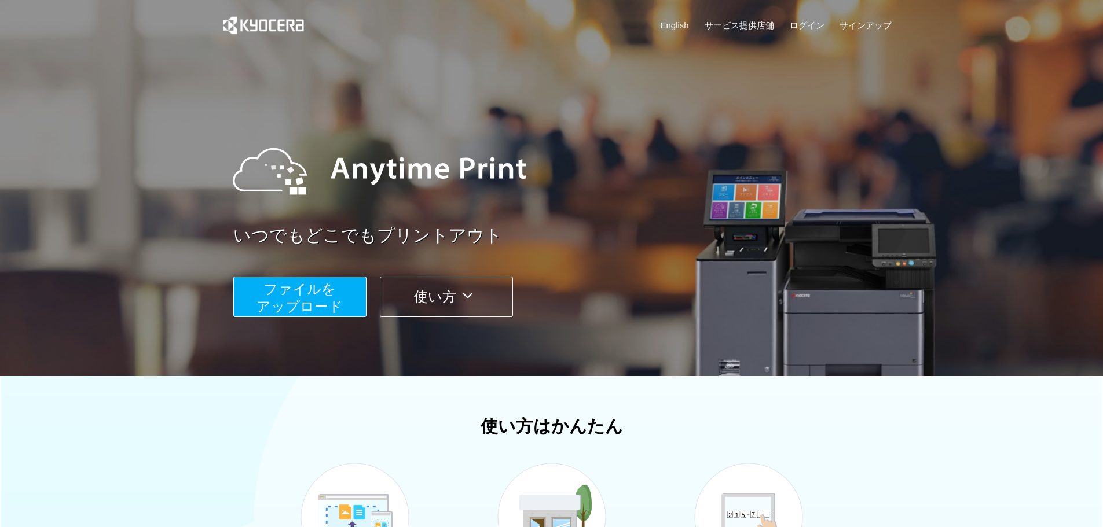
click at [279, 298] on span "ファイルを ​​アップロード" at bounding box center [300, 297] width 86 height 33
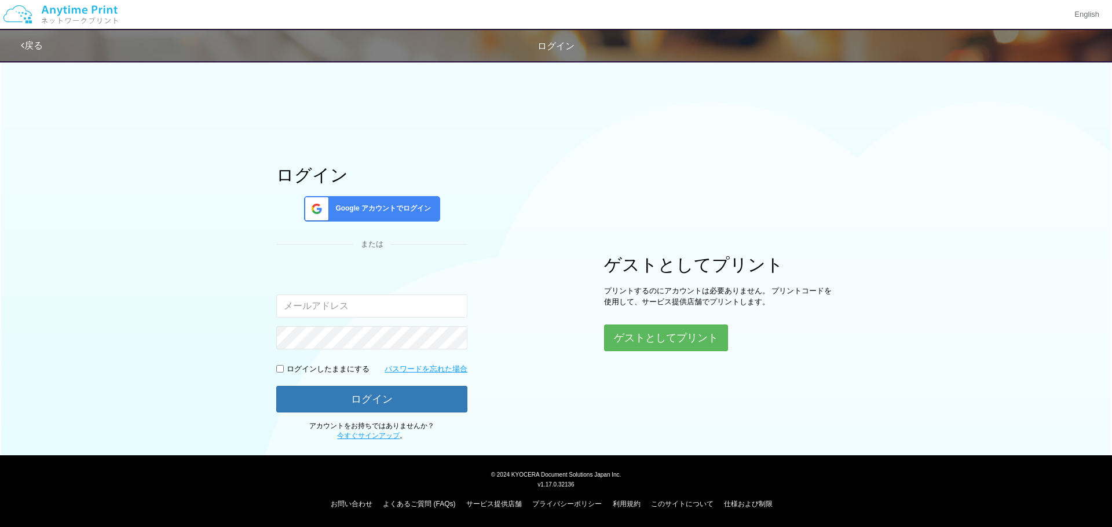
click at [393, 208] on span "Google アカウントでログイン" at bounding box center [381, 209] width 100 height 10
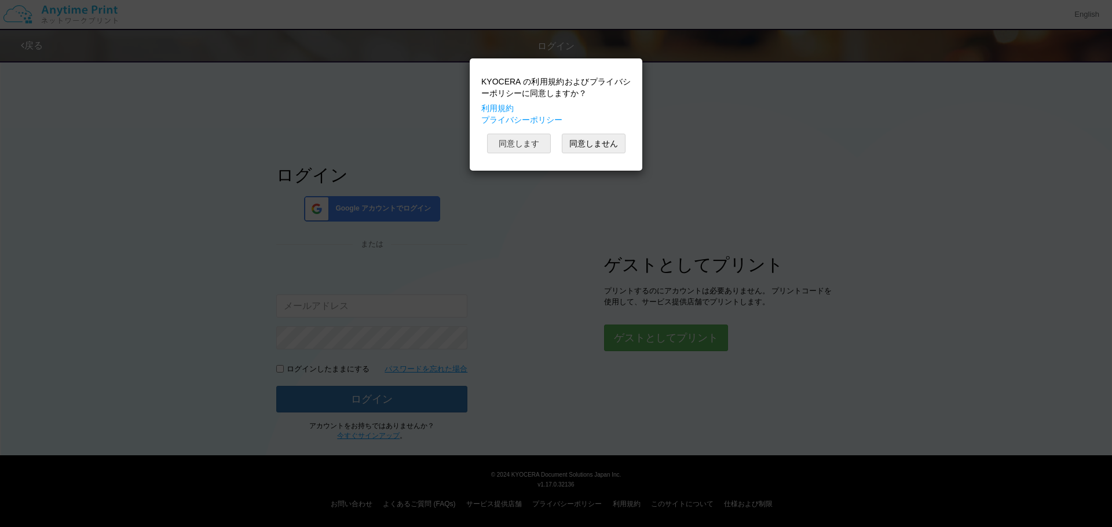
click at [532, 147] on button "同意します" at bounding box center [519, 144] width 64 height 20
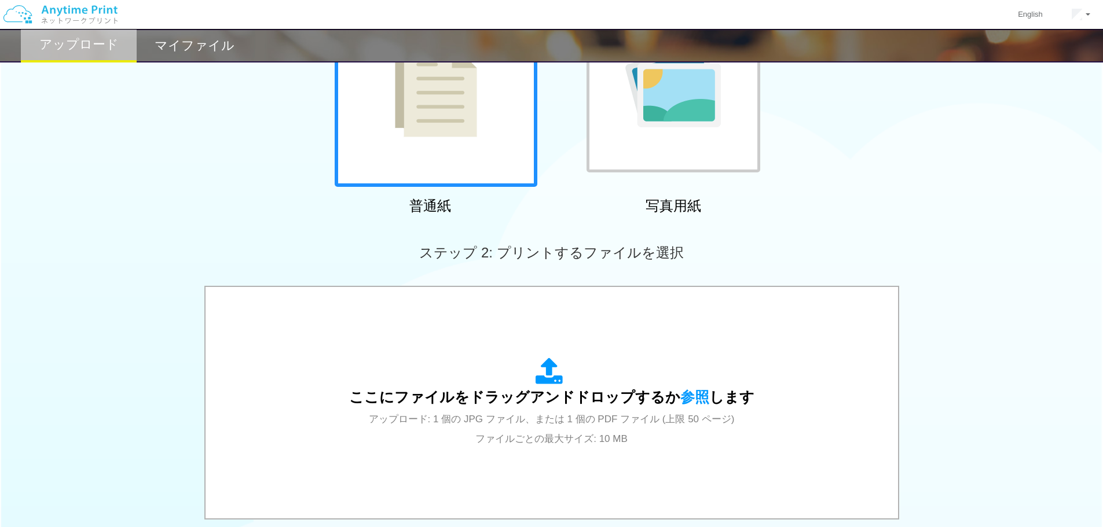
scroll to position [290, 0]
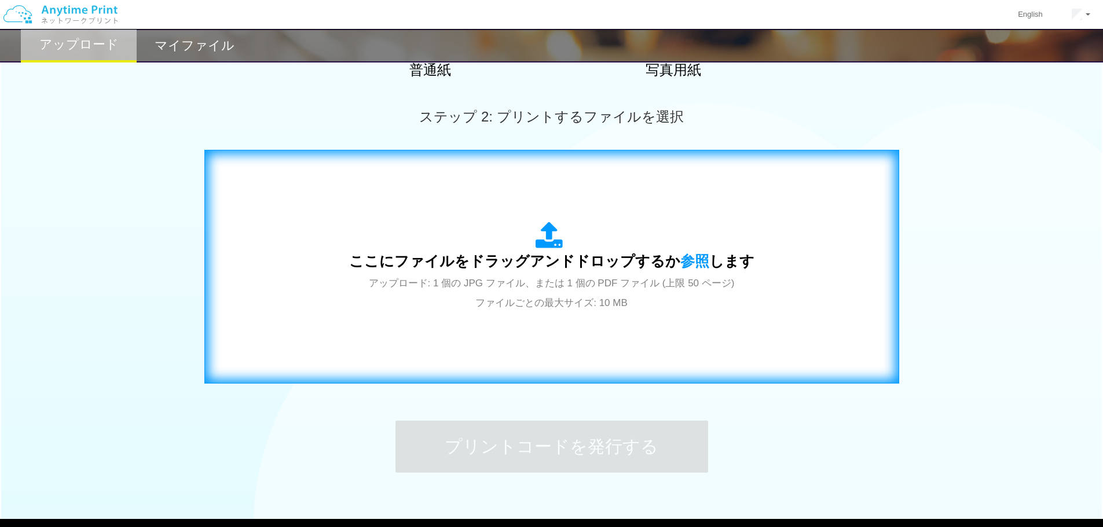
click at [519, 235] on div "ここにファイルをドラッグアンドドロップするか 参照 します アップロード: 1 個の JPG ファイル、または 1 個の PDF ファイル (上限 50 ペー…" at bounding box center [551, 267] width 405 height 90
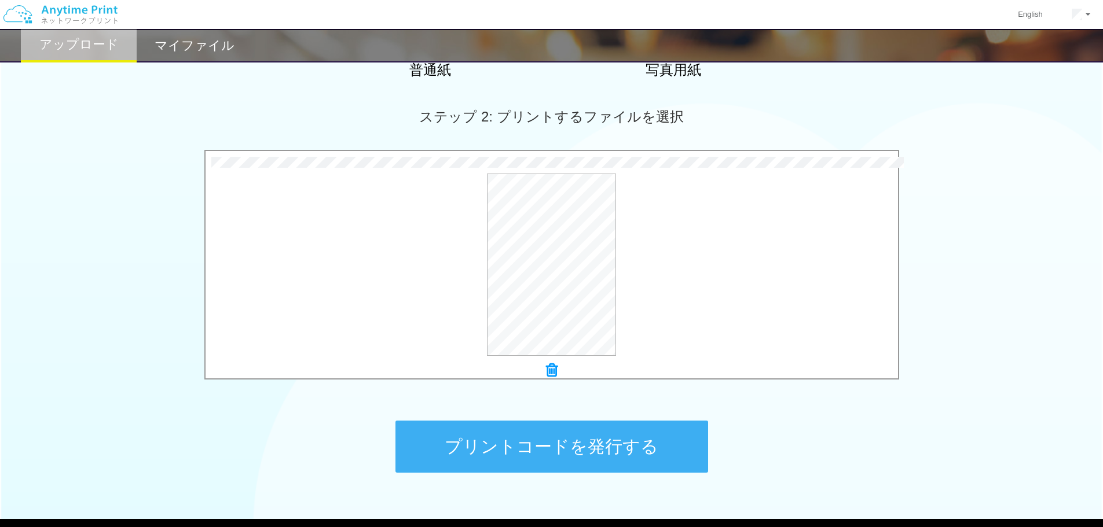
click at [667, 437] on button "プリントコードを発行する" at bounding box center [551, 447] width 313 height 52
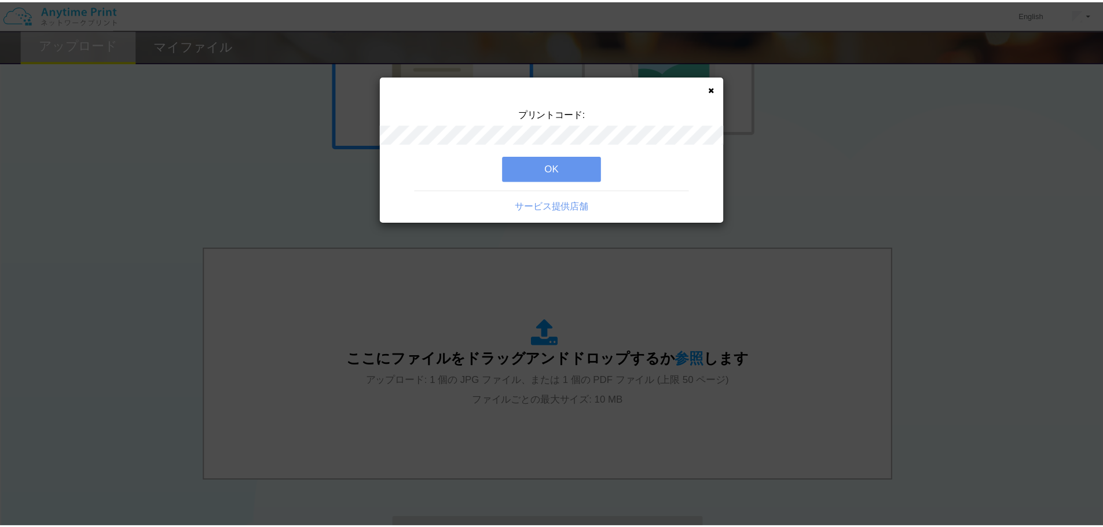
scroll to position [174, 0]
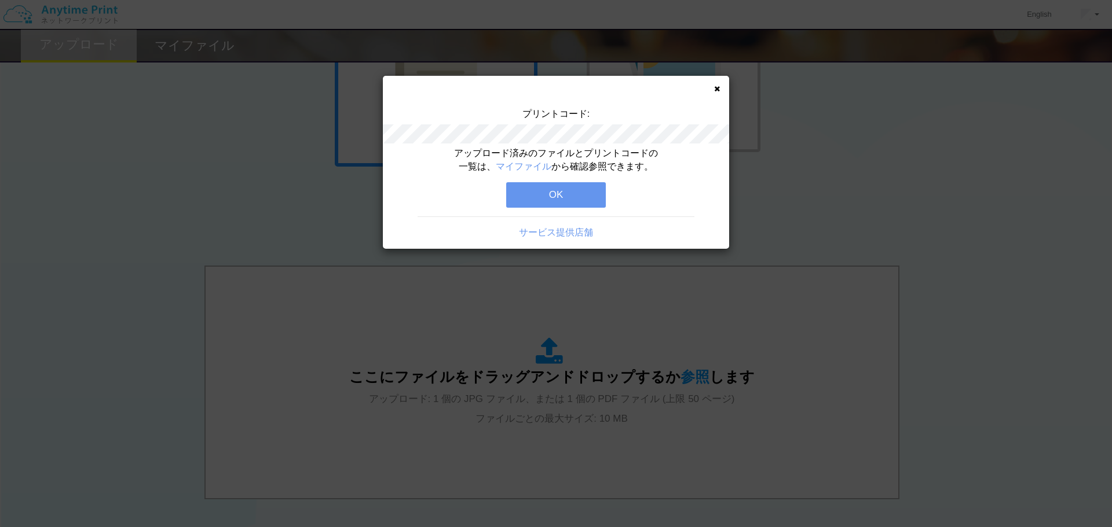
click at [602, 192] on button "OK" at bounding box center [556, 194] width 100 height 25
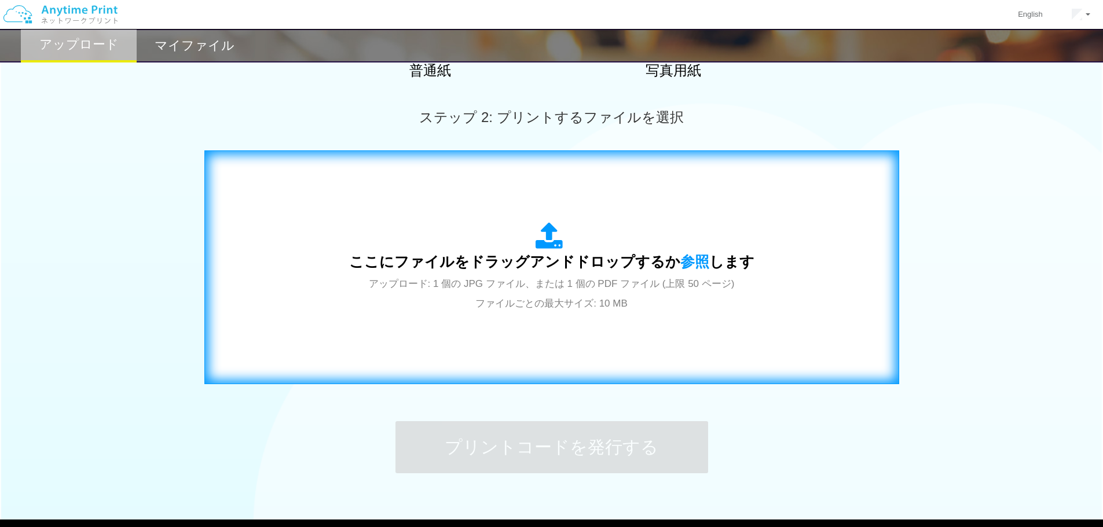
scroll to position [290, 0]
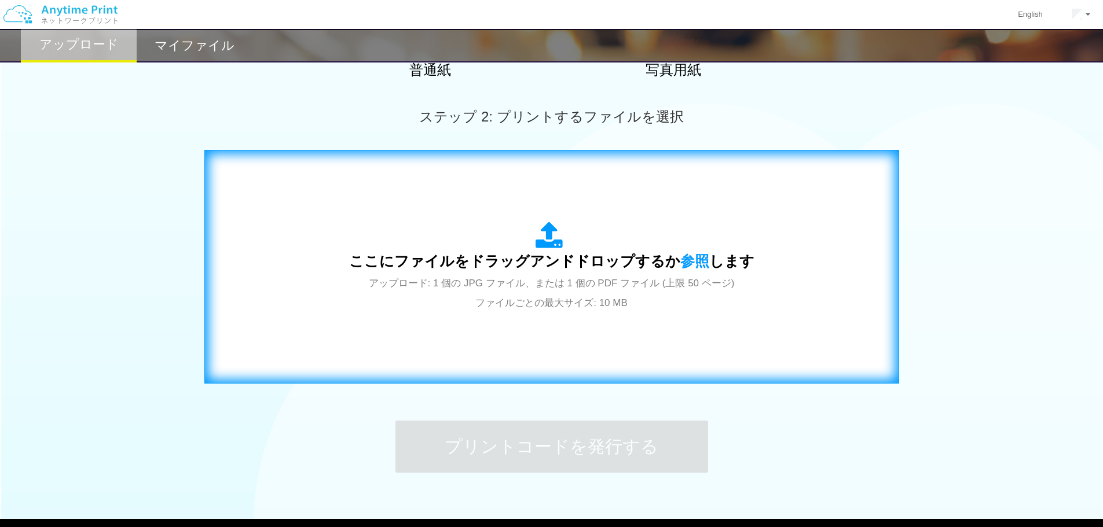
click at [582, 292] on div "ここにファイルをドラッグアンドドロップするか 参照 します アップロード: 1 個の JPG ファイル、または 1 個の PDF ファイル (上限 50 ペー…" at bounding box center [551, 267] width 405 height 90
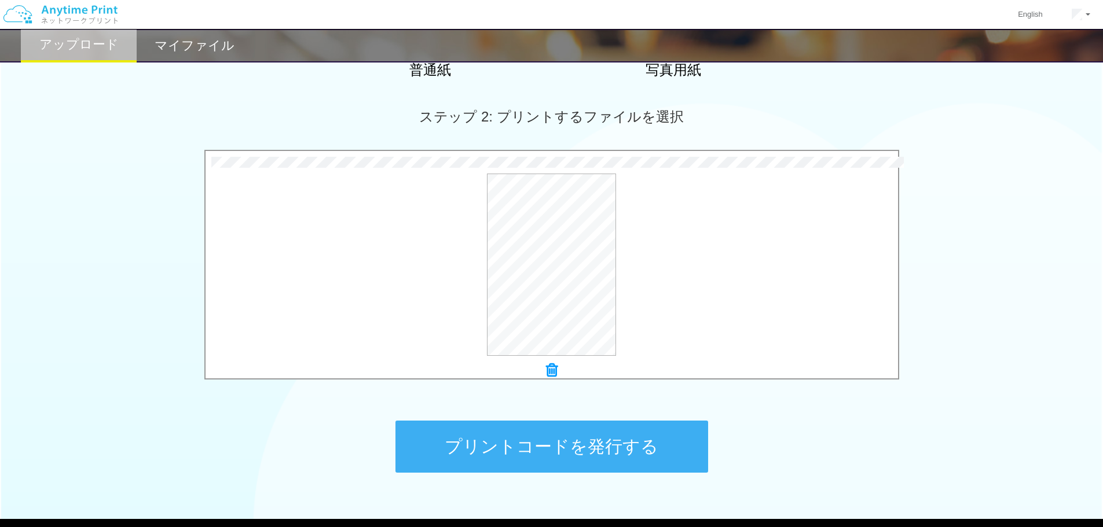
click at [561, 444] on button "プリントコードを発行する" at bounding box center [551, 447] width 313 height 52
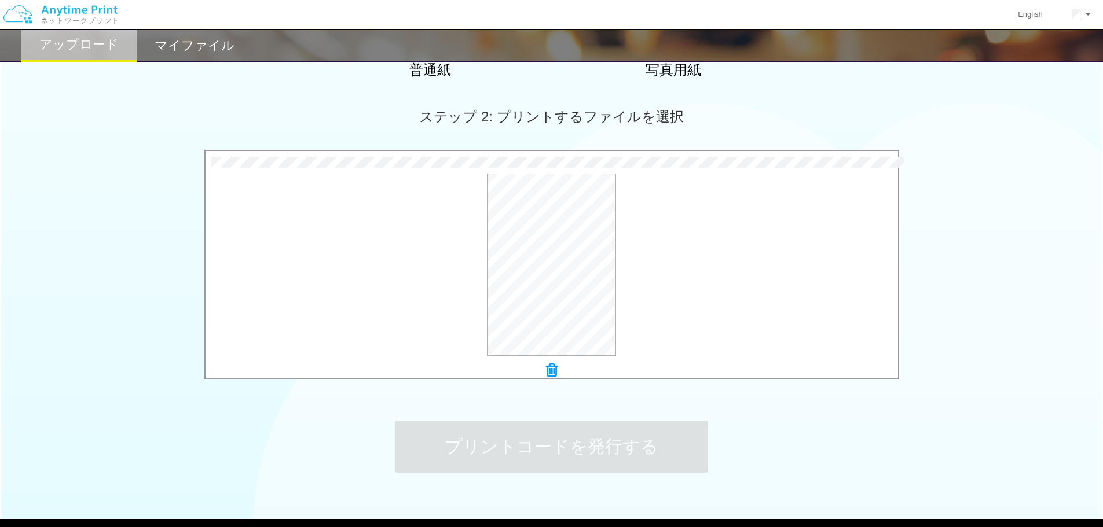
scroll to position [0, 0]
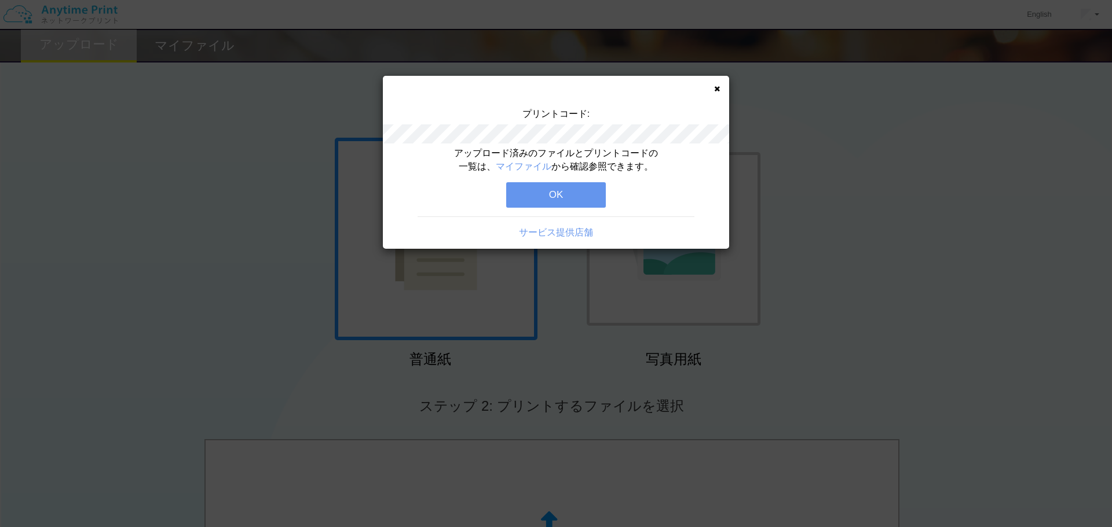
click at [564, 196] on button "OK" at bounding box center [556, 194] width 100 height 25
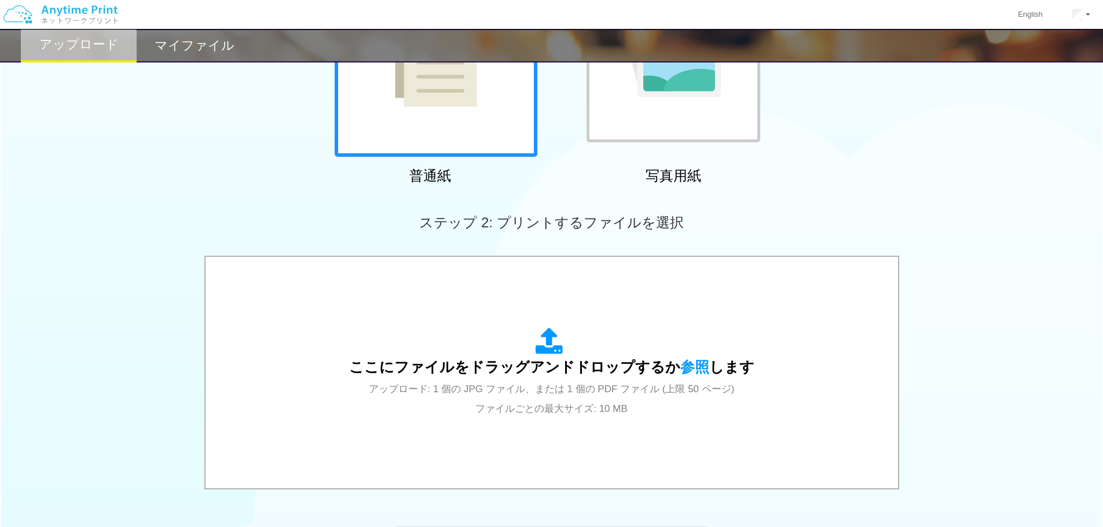
scroll to position [232, 0]
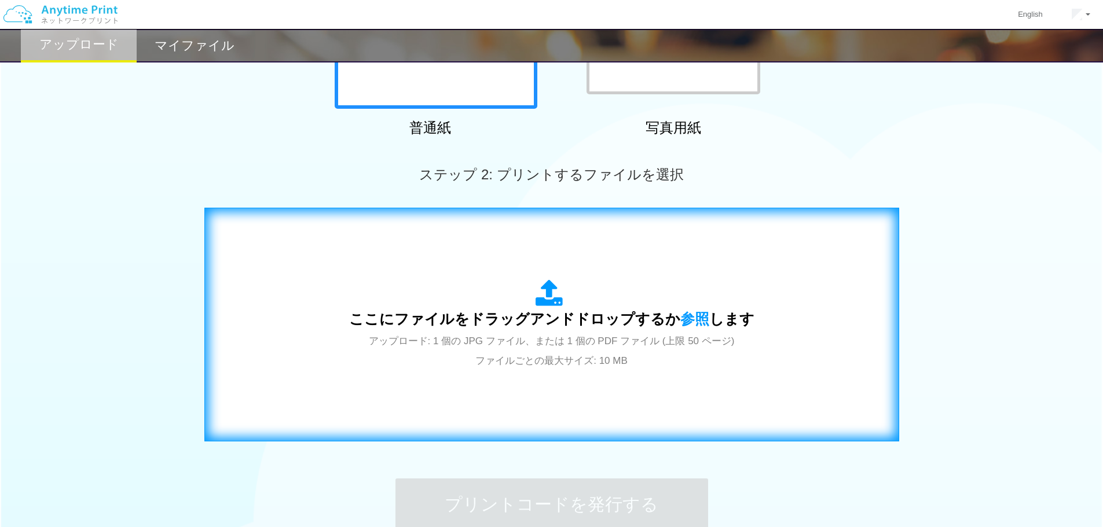
click at [587, 268] on div "ここにファイルをドラッグアンドドロップするか 参照 します アップロード: 1 個の JPG ファイル、または 1 個の PDF ファイル (上限 50 ペー…" at bounding box center [552, 325] width 671 height 210
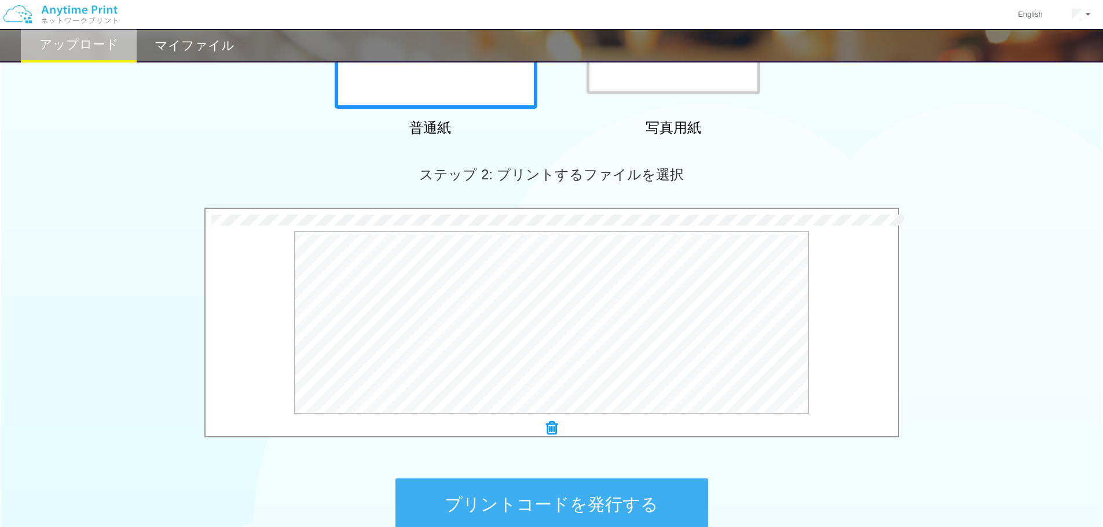
click at [591, 509] on button "プリントコードを発行する" at bounding box center [551, 505] width 313 height 52
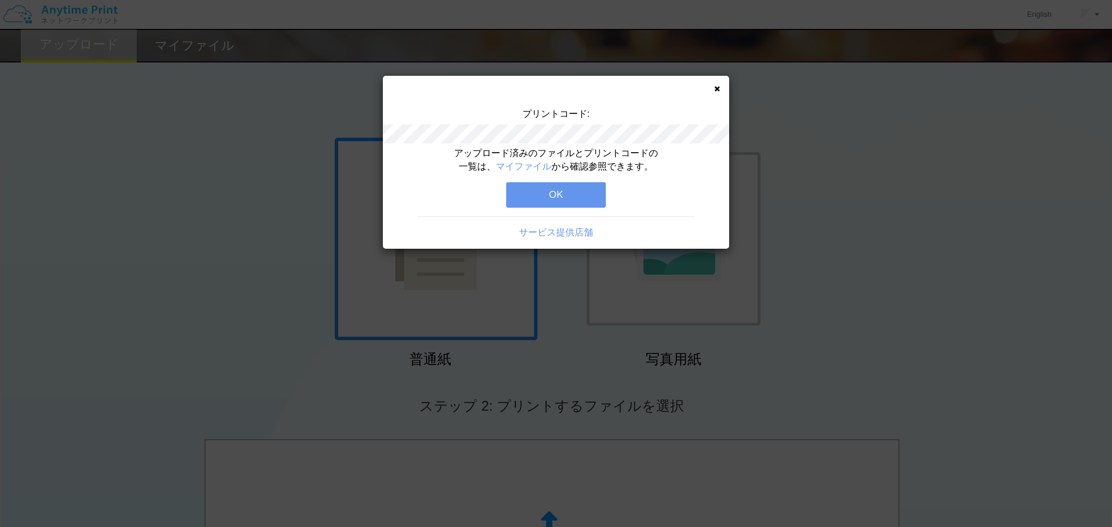
click at [578, 192] on button "OK" at bounding box center [556, 194] width 100 height 25
